Goal: Transaction & Acquisition: Purchase product/service

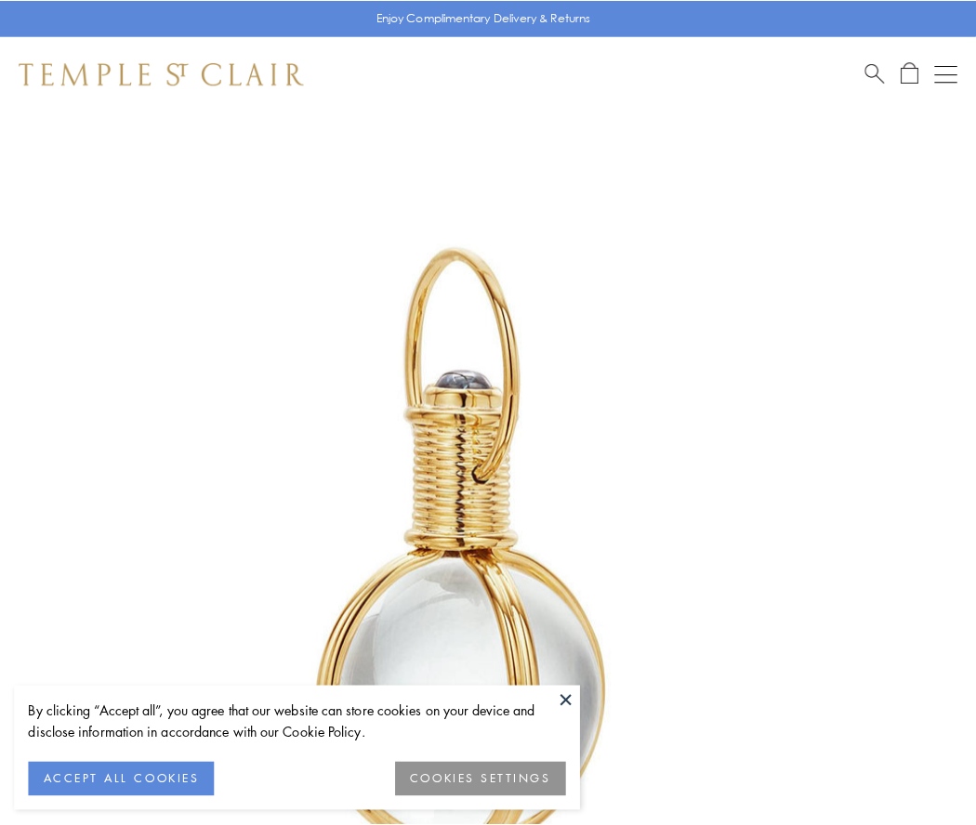
scroll to position [485, 0]
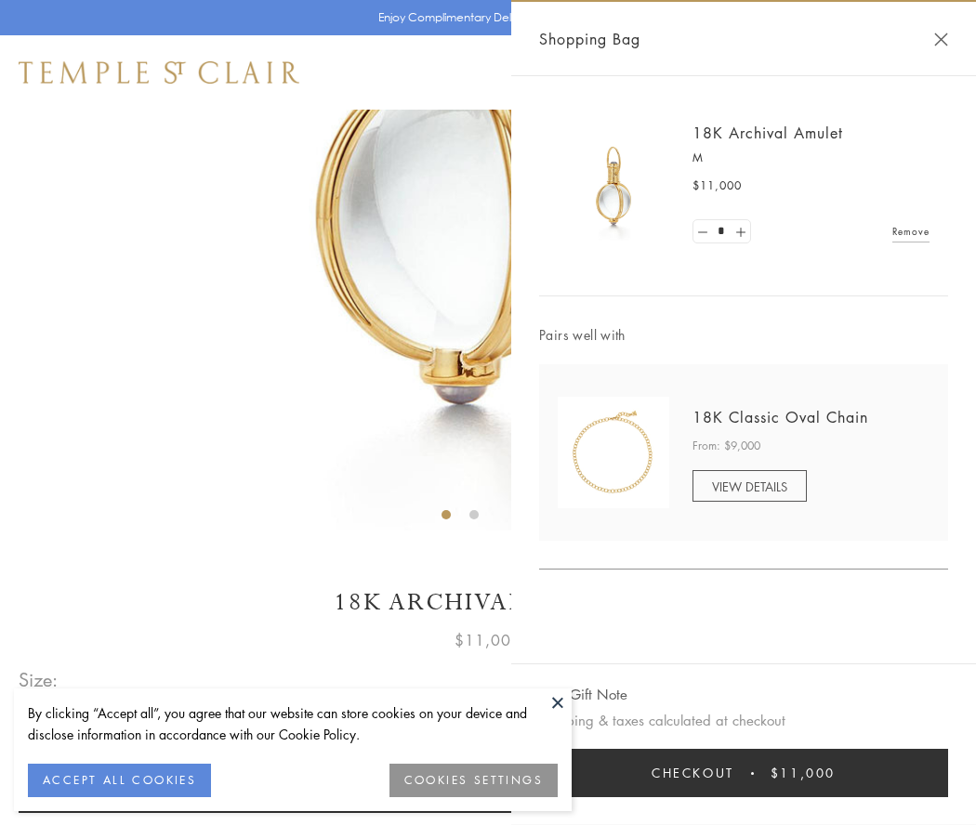
click at [744, 773] on button "Checkout $11,000" at bounding box center [743, 773] width 409 height 48
